Goal: Information Seeking & Learning: Check status

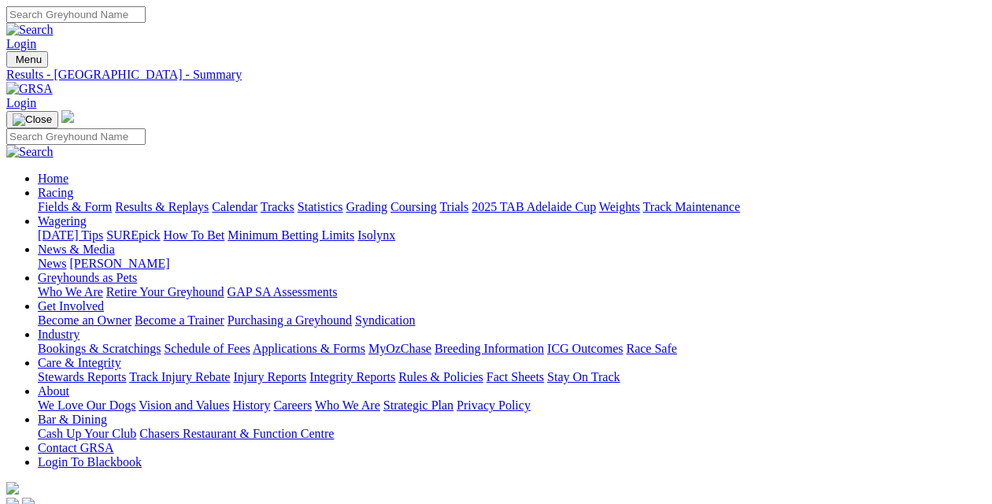
click at [168, 200] on link "Results & Replays" at bounding box center [162, 206] width 94 height 13
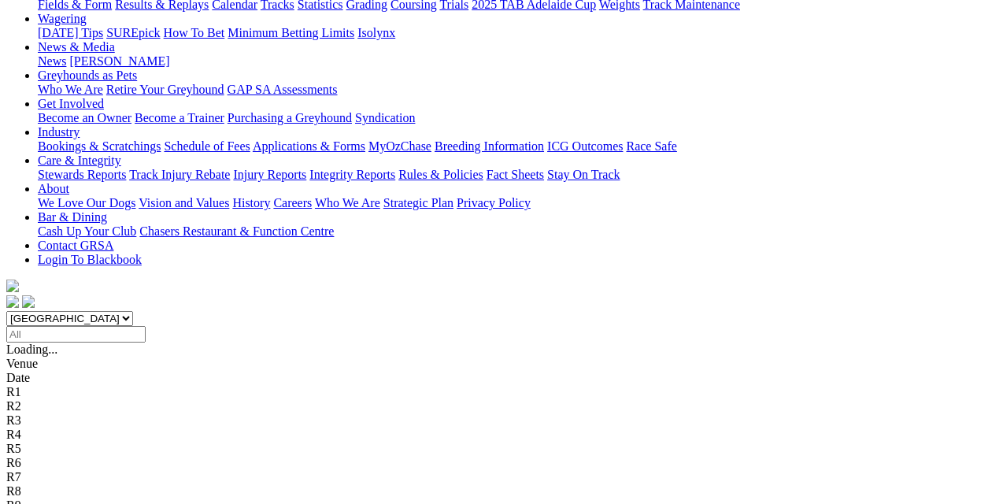
scroll to position [236, 0]
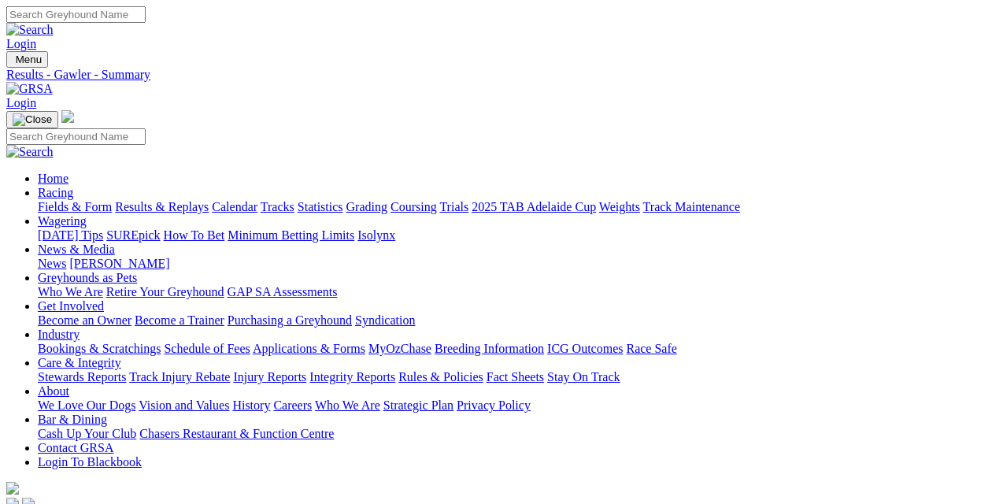
click at [53, 200] on link "Fields & Form" at bounding box center [75, 206] width 74 height 13
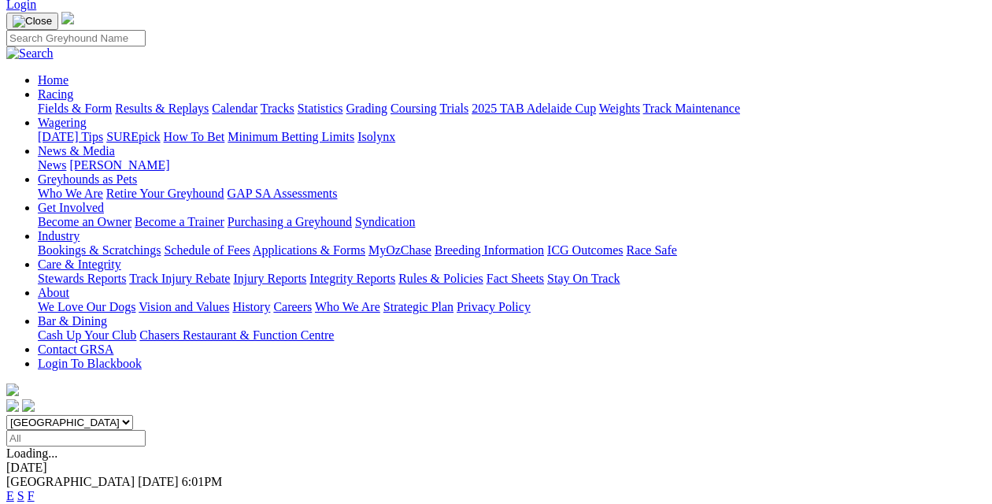
scroll to position [79, 0]
